Goal: Check status

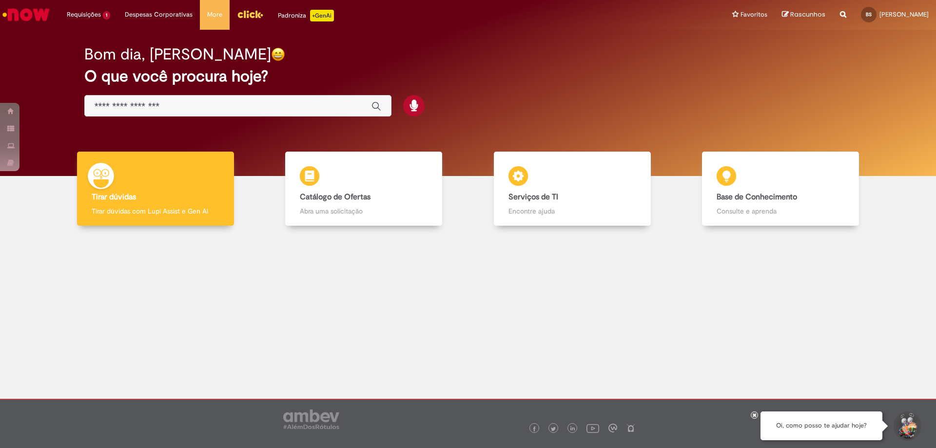
click at [200, 111] on input "Basta digitar aqui" at bounding box center [228, 106] width 267 height 11
click at [248, 8] on img "Menu Cabeçalho" at bounding box center [250, 14] width 26 height 15
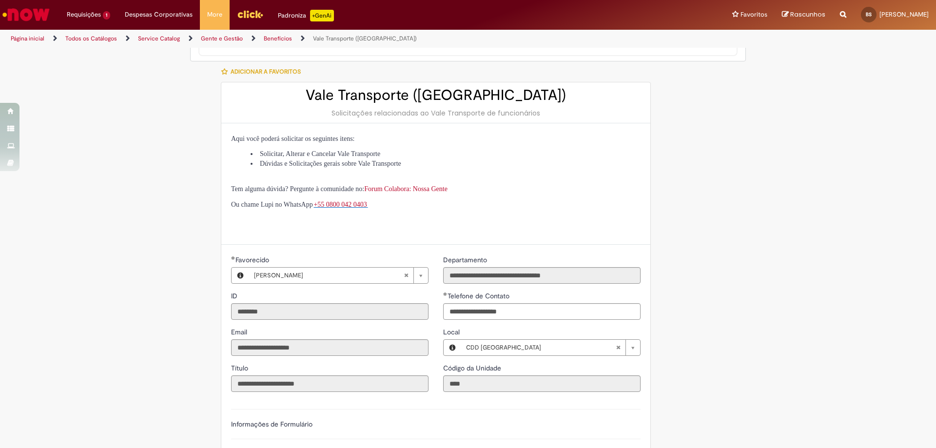
scroll to position [51, 0]
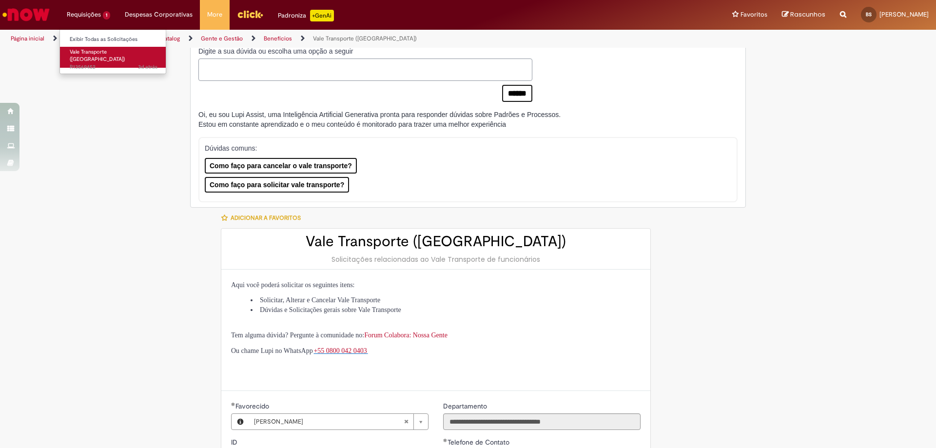
click at [113, 63] on span "3d atrás 3 dias atrás R13569452" at bounding box center [114, 67] width 88 height 8
click at [90, 54] on span "Vale Transporte ([GEOGRAPHIC_DATA])" at bounding box center [97, 55] width 55 height 15
